Goal: Task Accomplishment & Management: Complete application form

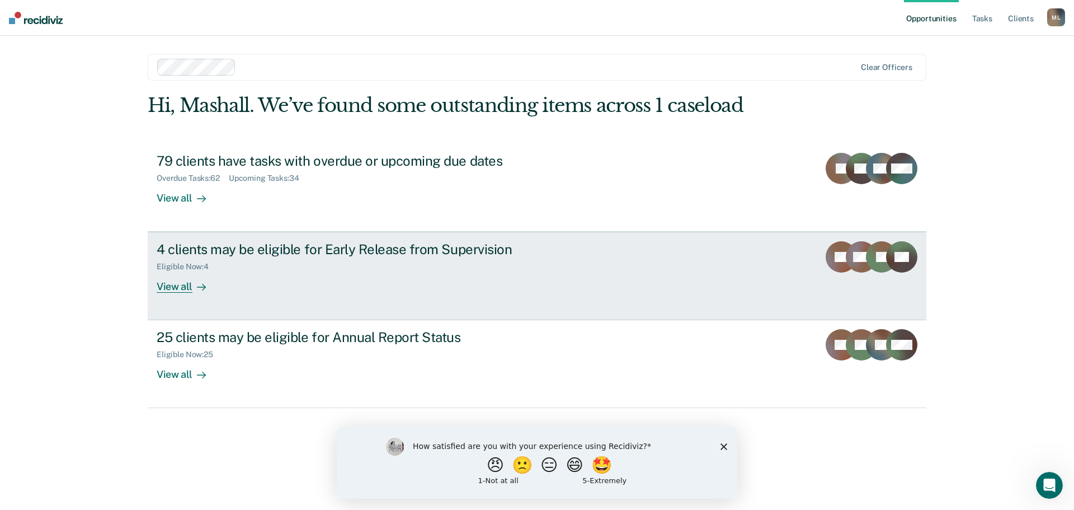
click at [163, 285] on div "View all" at bounding box center [188, 282] width 63 height 22
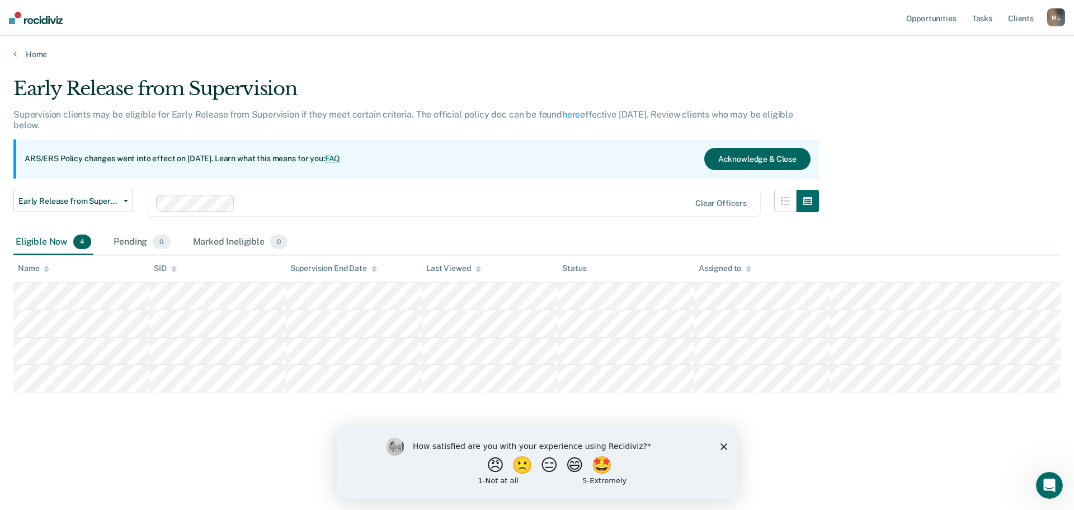
click at [767, 158] on button "Acknowledge & Close" at bounding box center [757, 159] width 106 height 22
